Goal: Find contact information: Find contact information

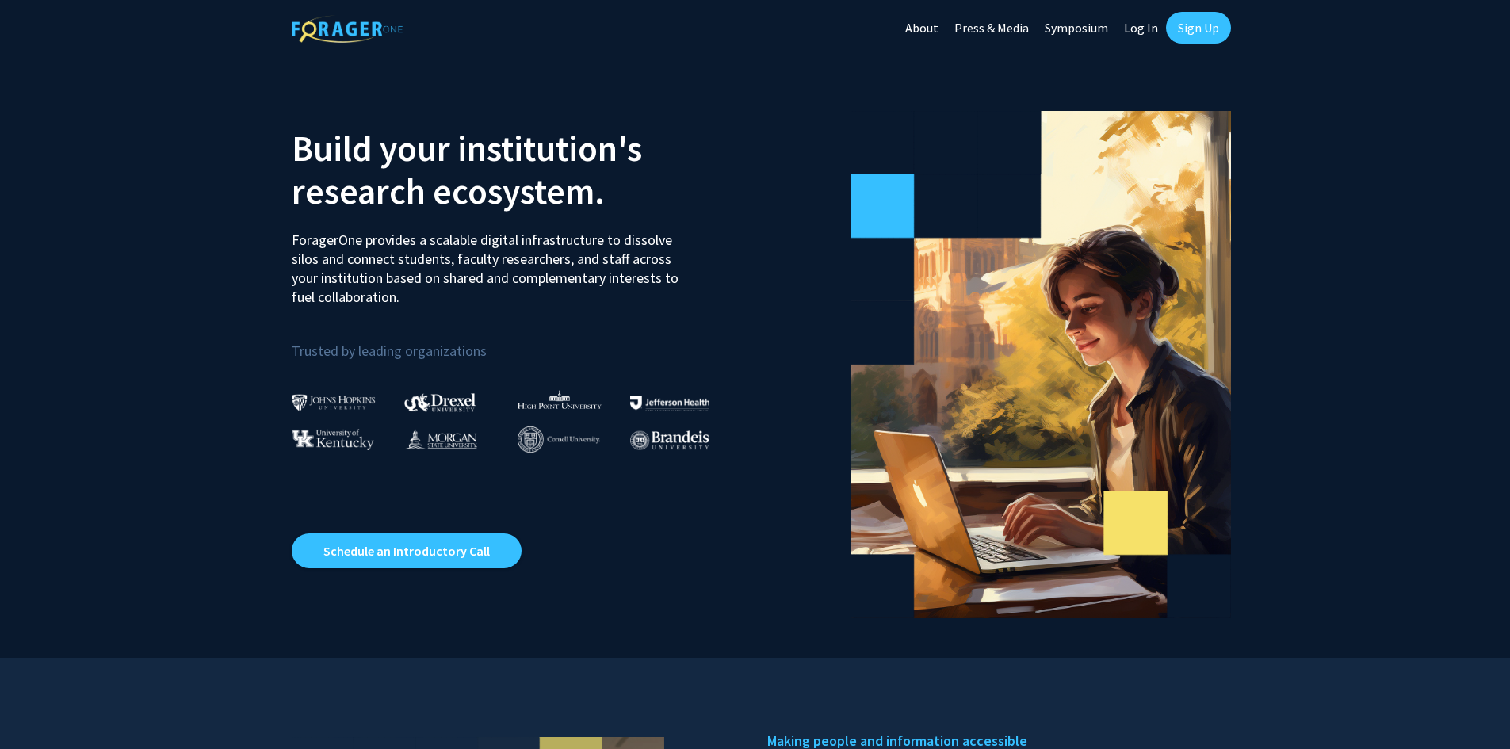
click at [925, 30] on link "About" at bounding box center [921, 27] width 49 height 55
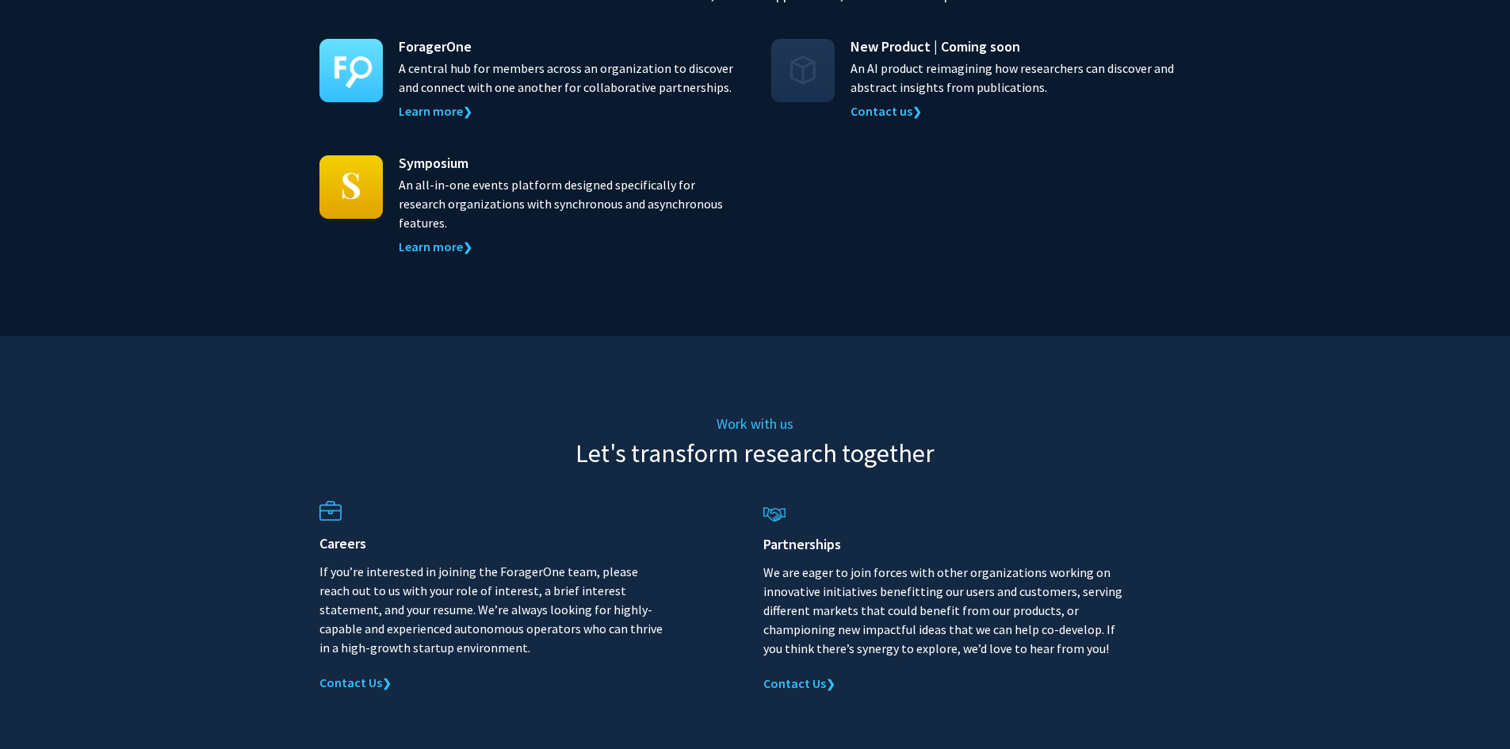
scroll to position [1664, 0]
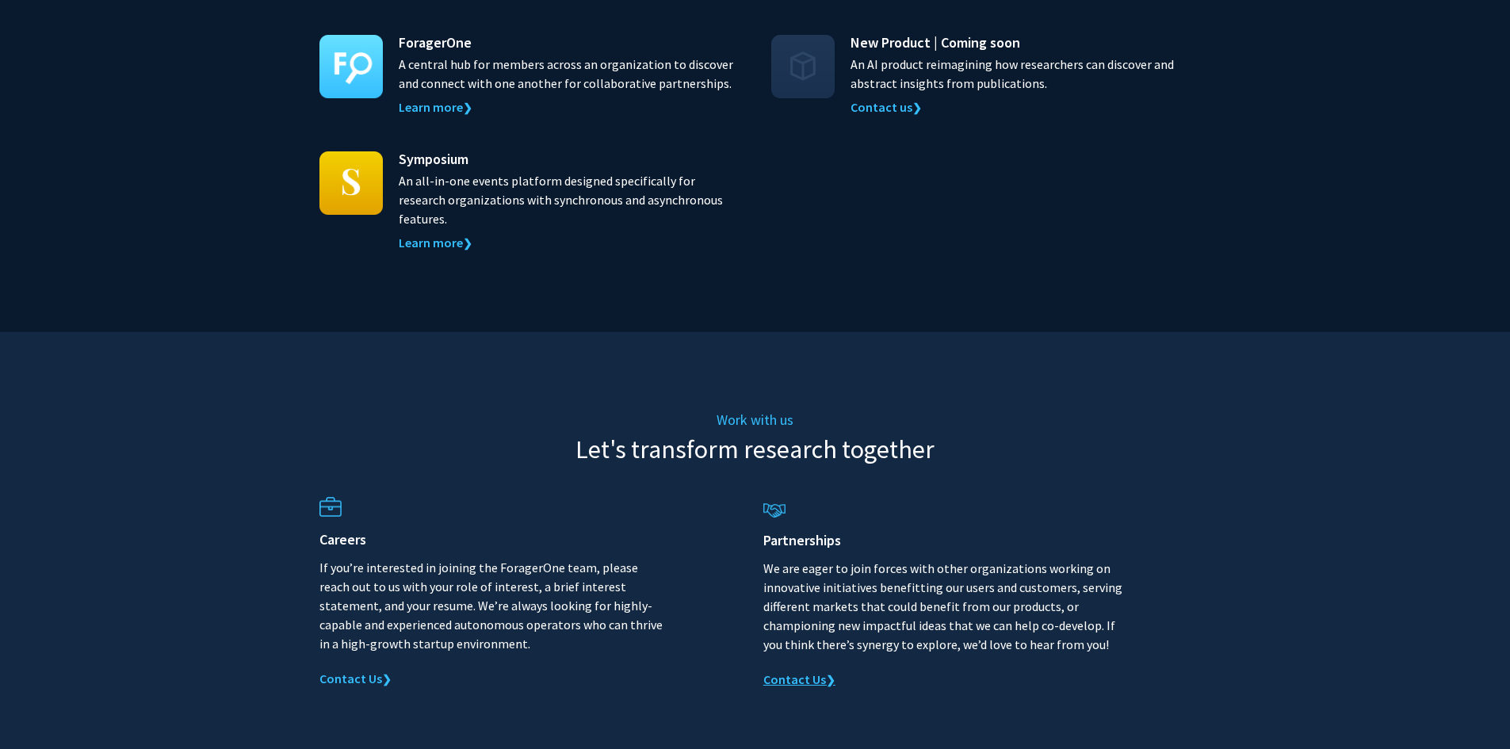
click at [806, 672] on link "Contact Us ❯" at bounding box center [799, 680] width 72 height 16
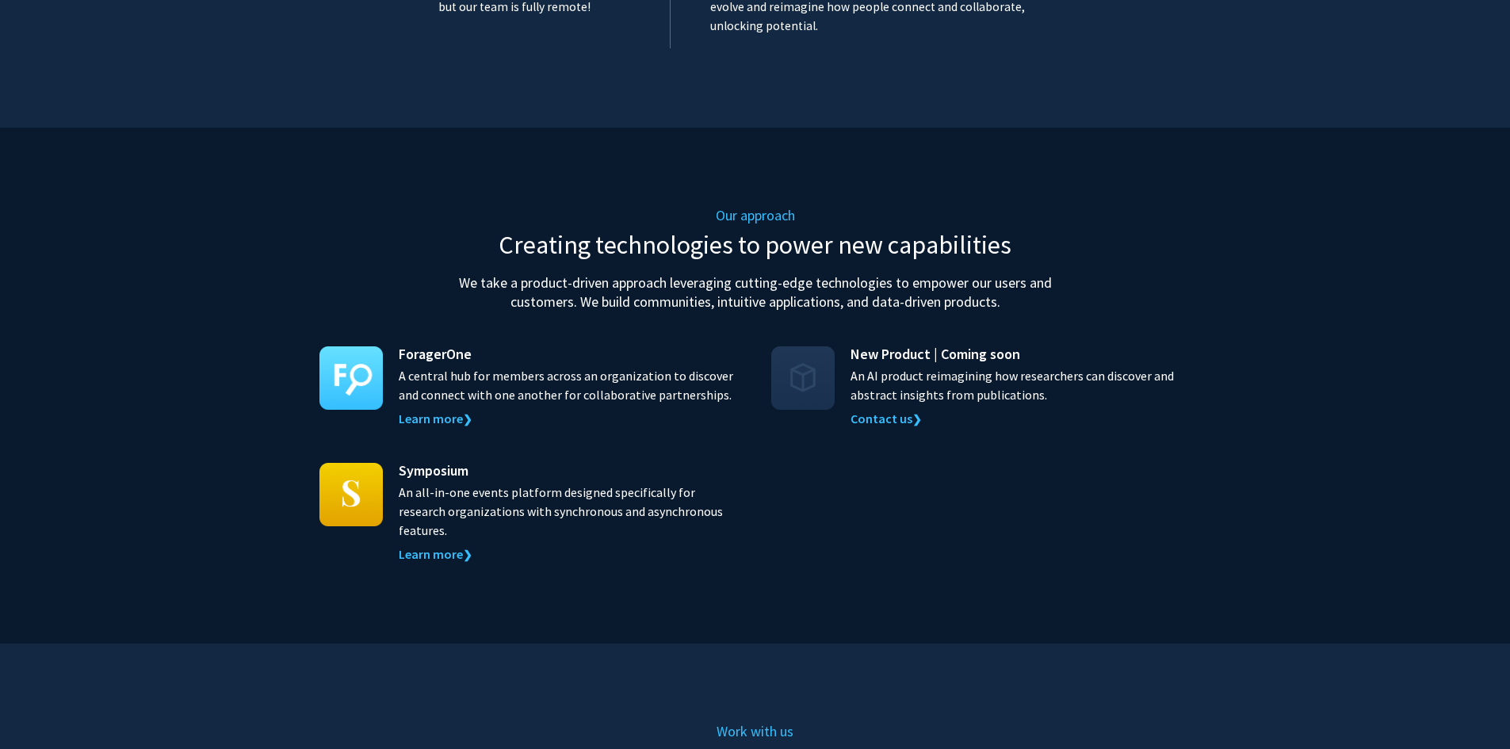
scroll to position [1347, 0]
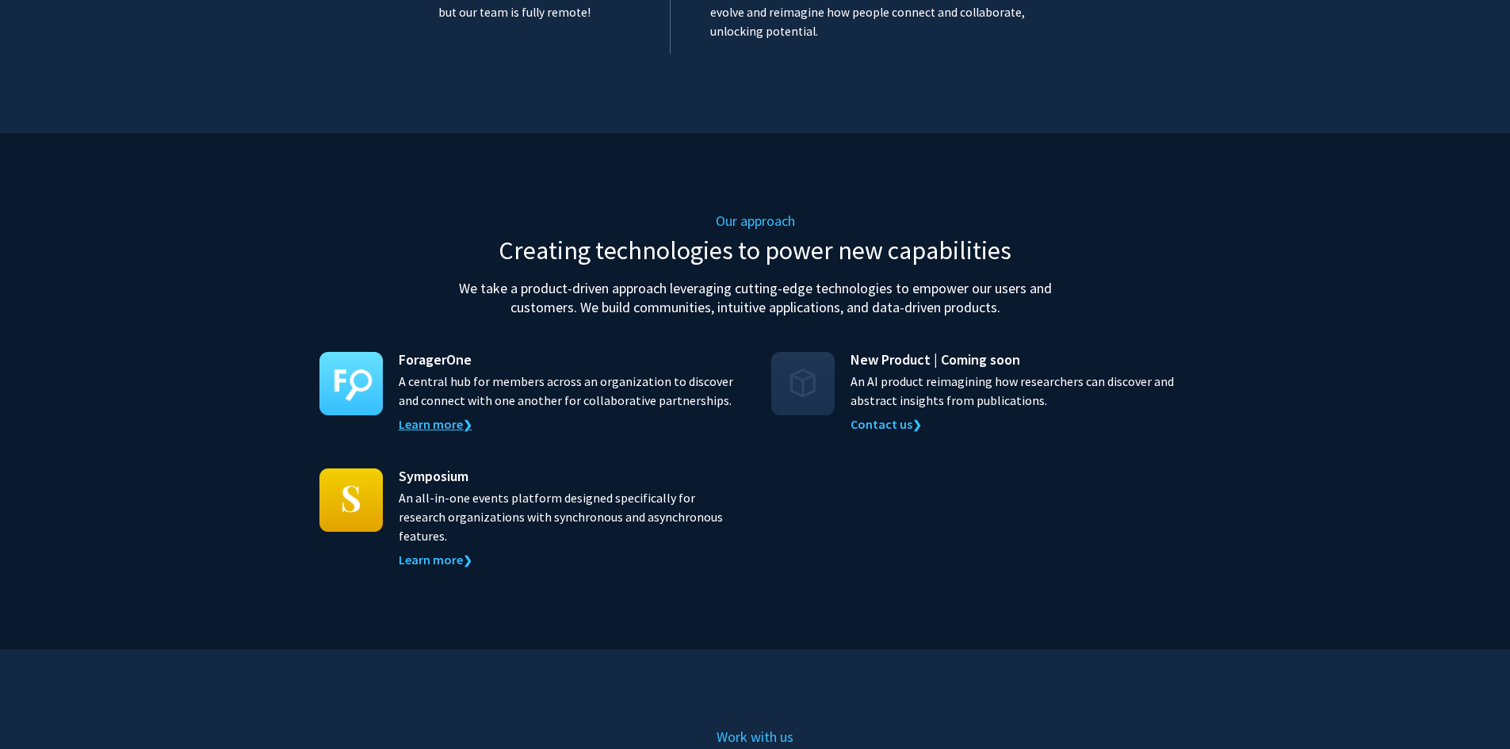
click at [442, 416] on link "Learn more ❯" at bounding box center [436, 424] width 74 height 16
